Goal: Information Seeking & Learning: Learn about a topic

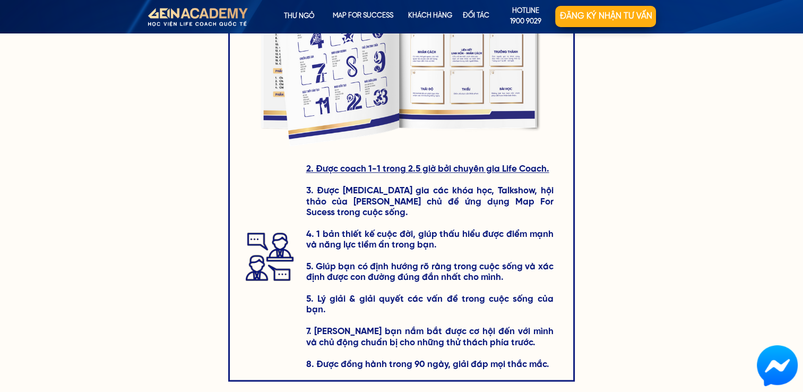
scroll to position [1433, 0]
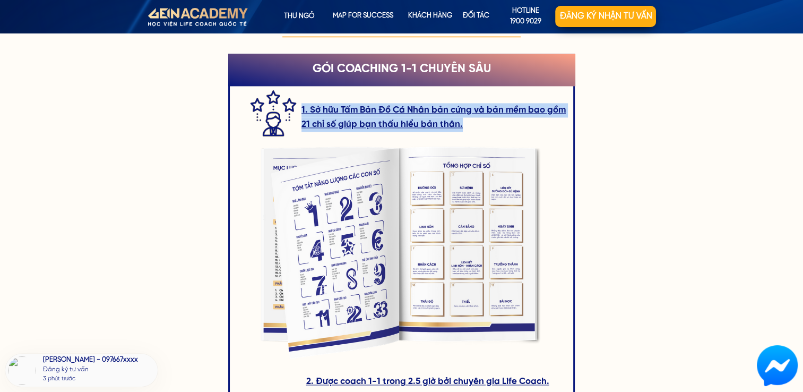
drag, startPoint x: 508, startPoint y: 126, endPoint x: 300, endPoint y: 109, distance: 208.7
click at [300, 109] on div "1. Sở hữu Tấm Bản Đồ Cá Nhân bản cứng và bản mềm bao gồm 21 chỉ số giúp bạn thấ…" at bounding box center [401, 324] width 347 height 540
copy div "1. Sở hữu Tấm Bản Đồ Cá Nhân bản cứng và bản mềm bao gồm 21 chỉ số giúp bạn thấ…"
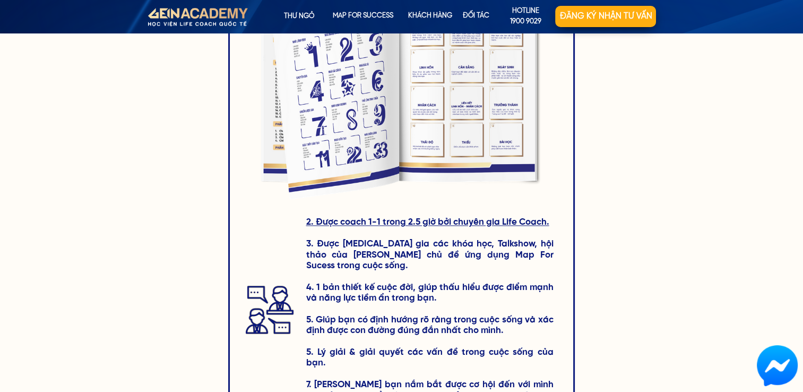
scroll to position [1645, 0]
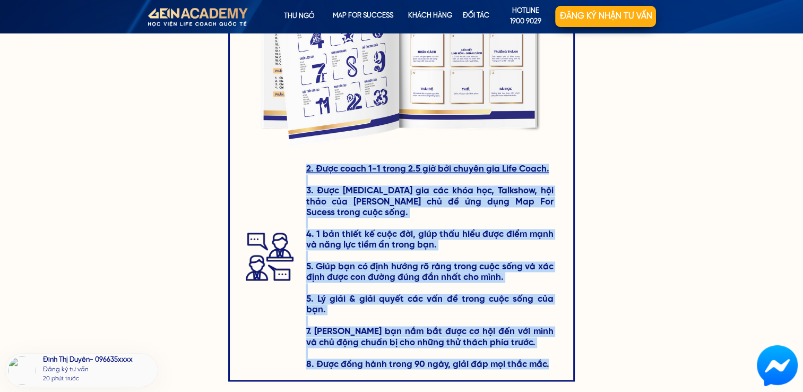
drag, startPoint x: 297, startPoint y: 167, endPoint x: 550, endPoint y: 342, distance: 307.7
click at [550, 342] on div "2. Được coach 1-1 trong 2.5 giờ bởi chuyên gia Life Coach. 3. Được [MEDICAL_DAT…" at bounding box center [398, 255] width 309 height 184
copy h3 "2. Được coach 1-1 trong 2.5 giờ bởi chuyên gia Life Coach. 3. Được [MEDICAL_DAT…"
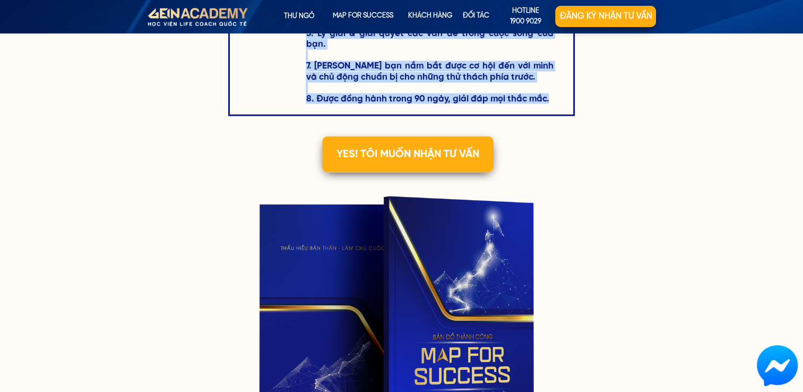
scroll to position [2017, 0]
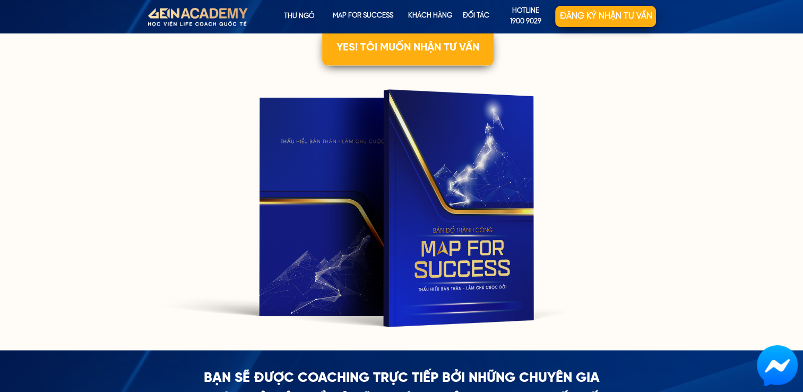
click at [453, 200] on div at bounding box center [395, 207] width 473 height 266
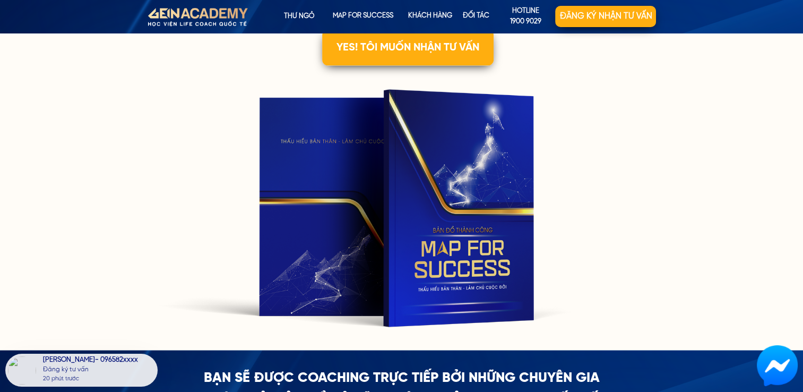
drag, startPoint x: 453, startPoint y: 200, endPoint x: 420, endPoint y: 158, distance: 52.5
click at [420, 158] on div at bounding box center [395, 207] width 473 height 266
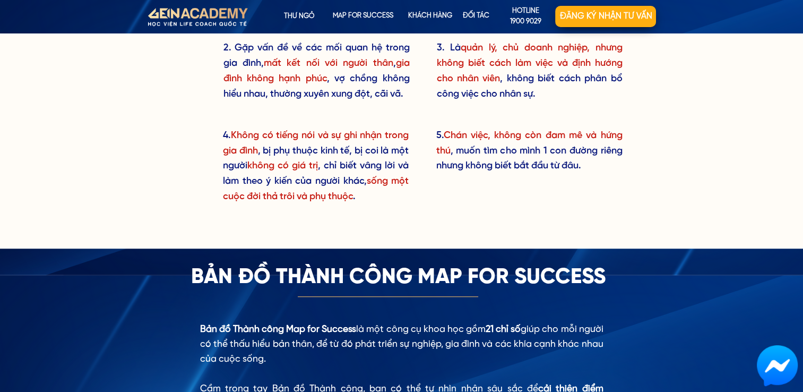
scroll to position [0, 0]
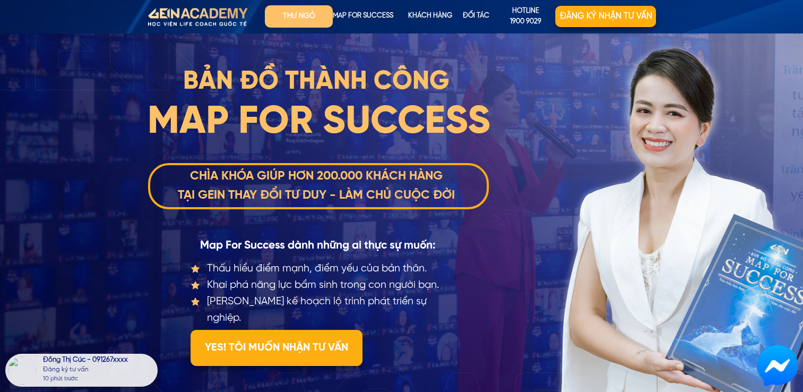
click at [291, 17] on p "Thư ngỏ" at bounding box center [299, 16] width 68 height 22
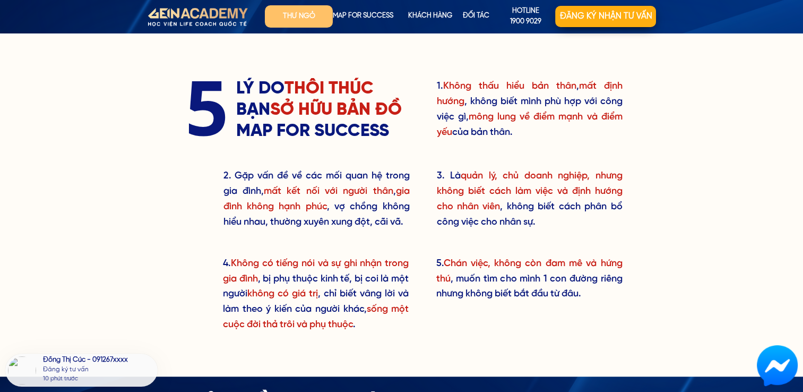
click at [291, 17] on p "Thư ngỏ" at bounding box center [299, 16] width 68 height 22
click at [298, 17] on p "Thư ngỏ" at bounding box center [299, 16] width 68 height 22
drag, startPoint x: 437, startPoint y: 86, endPoint x: 518, endPoint y: 134, distance: 94.5
click at [518, 134] on h3 "1. Không thấu hiểu bản thân , mất định hướng , không biết mình phù hợp với công…" at bounding box center [530, 109] width 186 height 61
copy h3 "1. Không thấu hiểu bản thân , mất định hướng , không biết mình phù hợp với công…"
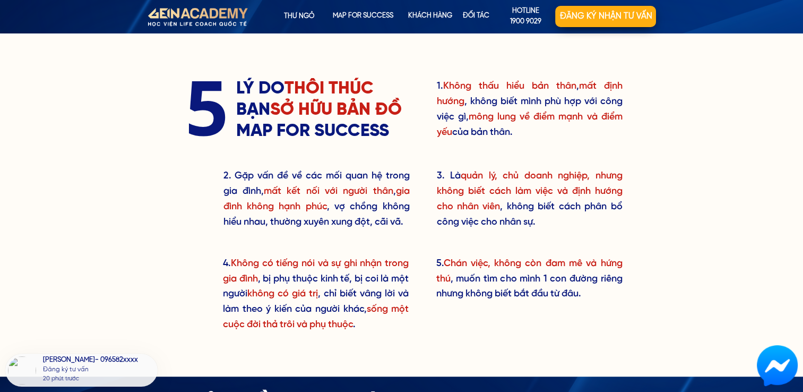
click at [643, 145] on div "1. Không thấu hiểu bản thân , mất định hướng , không biết mình phù hợp với công…" at bounding box center [401, 204] width 509 height 342
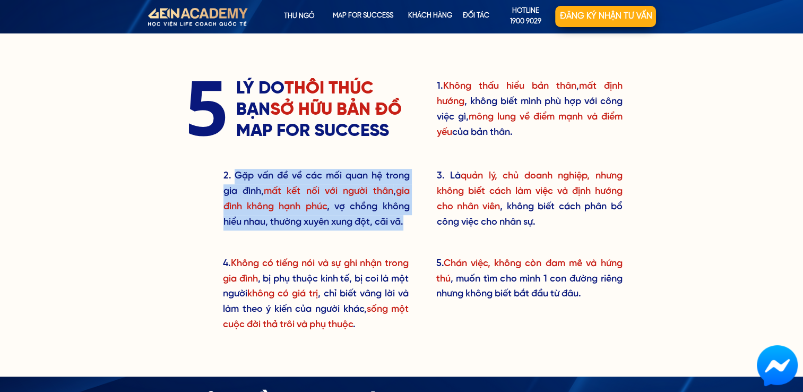
drag, startPoint x: 234, startPoint y: 177, endPoint x: 408, endPoint y: 225, distance: 180.6
click at [408, 225] on h3 "2. Gặp vấn đề về các mối quan hệ trong gia đình, mất kết nối với người thân , g…" at bounding box center [316, 199] width 186 height 61
copy h3 "Gặp vấn đề về các mối quan hệ trong gia đình, mất kết nối với người thân , gia …"
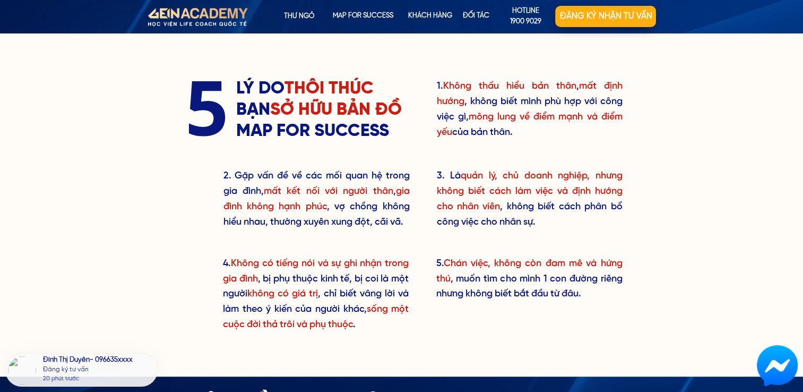
click at [430, 243] on div "1. Không thấu hiểu bản thân , mất định hướng , không biết mình phù hợp với công…" at bounding box center [401, 204] width 509 height 342
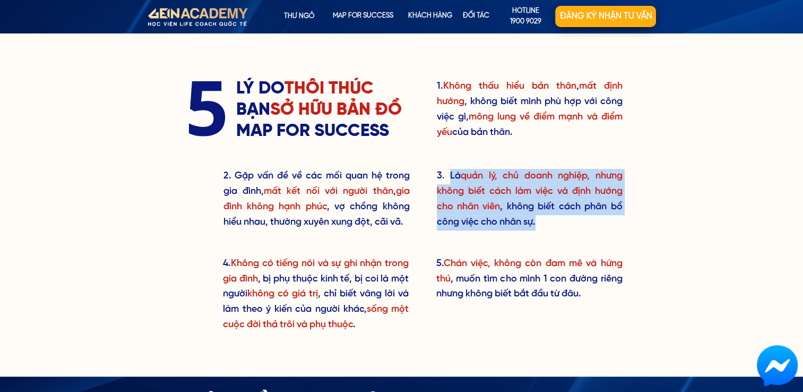
drag, startPoint x: 448, startPoint y: 177, endPoint x: 537, endPoint y: 221, distance: 98.5
click at [537, 221] on h3 "3. Là quản lý, chủ doanh nghiệp, nhưng không biết cách làm việc và định hướng c…" at bounding box center [530, 199] width 186 height 61
copy h3 "Là quản lý, chủ doanh nghiệp, nhưng không biết cách làm việc và định hướng cho …"
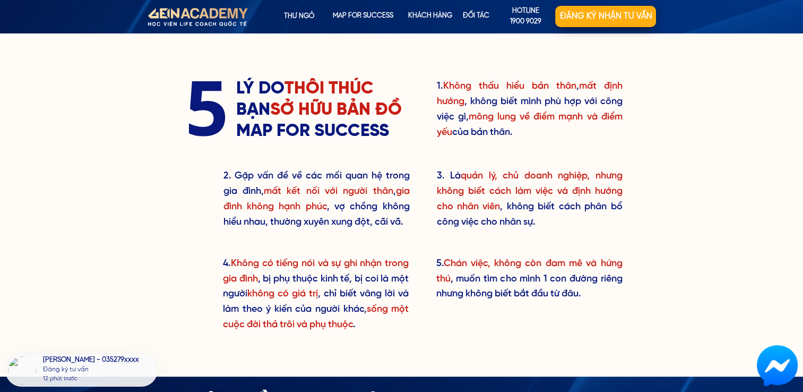
click at [667, 194] on div "1. Không thấu hiểu bản thân , mất định hướng , không biết mình phù hợp với công…" at bounding box center [401, 204] width 803 height 342
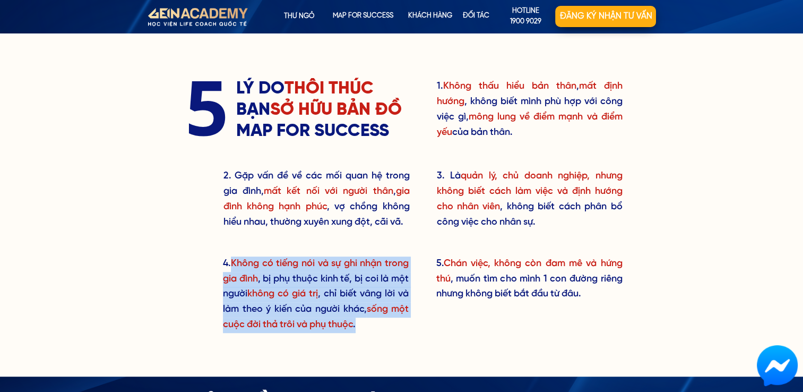
drag, startPoint x: 237, startPoint y: 263, endPoint x: 251, endPoint y: 336, distance: 75.1
click at [251, 336] on h3 "4. Không có tiếng nói và sự ghi nhận trong gia đình , bị phụ thuộc kinh tế, bị …" at bounding box center [316, 302] width 186 height 92
copy h3 "Không có tiếng nói và sự ghi nhận trong gia đình , bị phụ thuộc kinh tế, bị coi…"
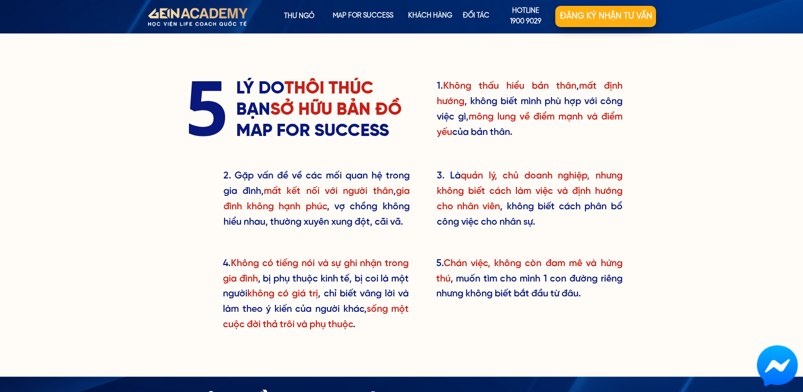
click at [648, 215] on div "1. Không thấu hiểu bản thân , mất định hướng , không biết mình phù hợp với công…" at bounding box center [401, 204] width 509 height 342
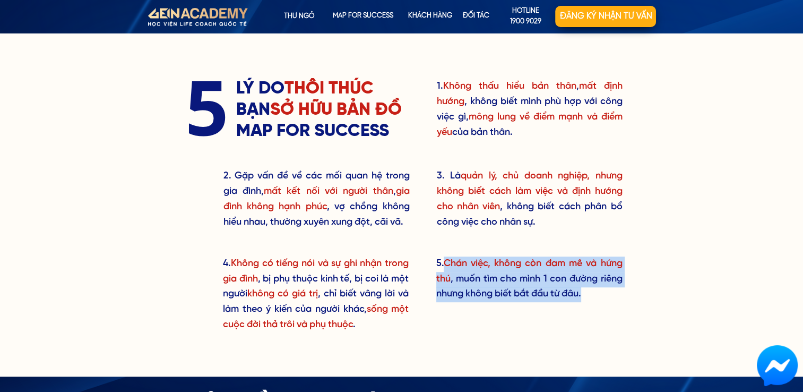
drag, startPoint x: 587, startPoint y: 296, endPoint x: 446, endPoint y: 266, distance: 144.3
click at [446, 266] on h3 "5. Chán việc, không còn đam mê và hứng thú , muốn tìm cho mình 1 con đường riên…" at bounding box center [529, 279] width 186 height 46
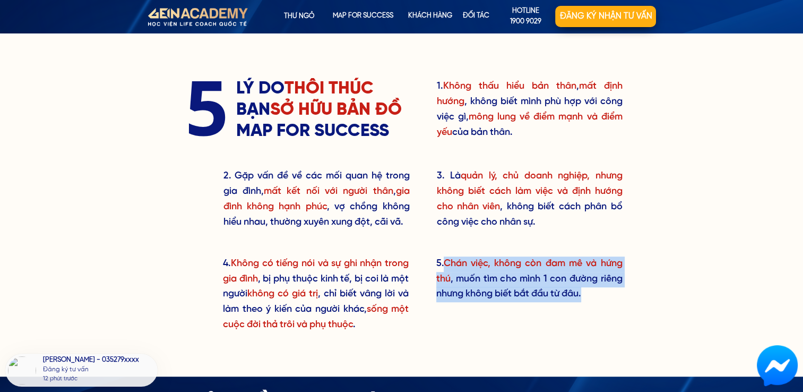
copy h3 "Chán việc, không còn đam mê và hứng thú , muốn tìm cho mình 1 con đường riêng n…"
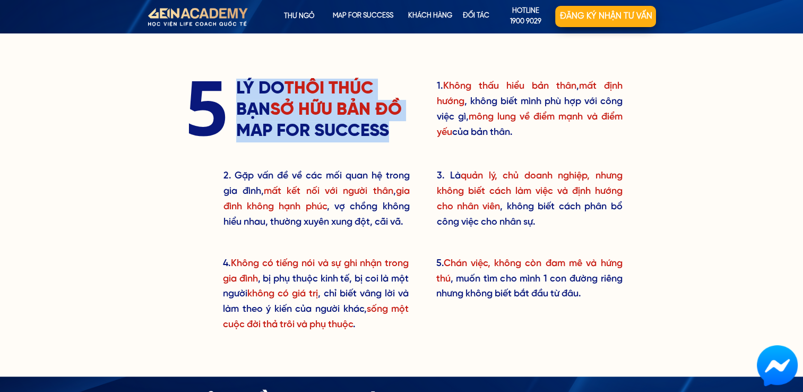
drag, startPoint x: 236, startPoint y: 90, endPoint x: 388, endPoint y: 132, distance: 157.8
click at [388, 132] on h3 "LÝ DO THÔI THÚC BẠN SỞ HỮU BẢN ĐỒ MAP FOR SUCCESS" at bounding box center [322, 110] width 173 height 63
copy h3 "LÝ DO THÔI THÚC BẠN SỞ HỮU BẢN ĐỒ MAP FOR SUCCESS"
